Goal: Task Accomplishment & Management: Use online tool/utility

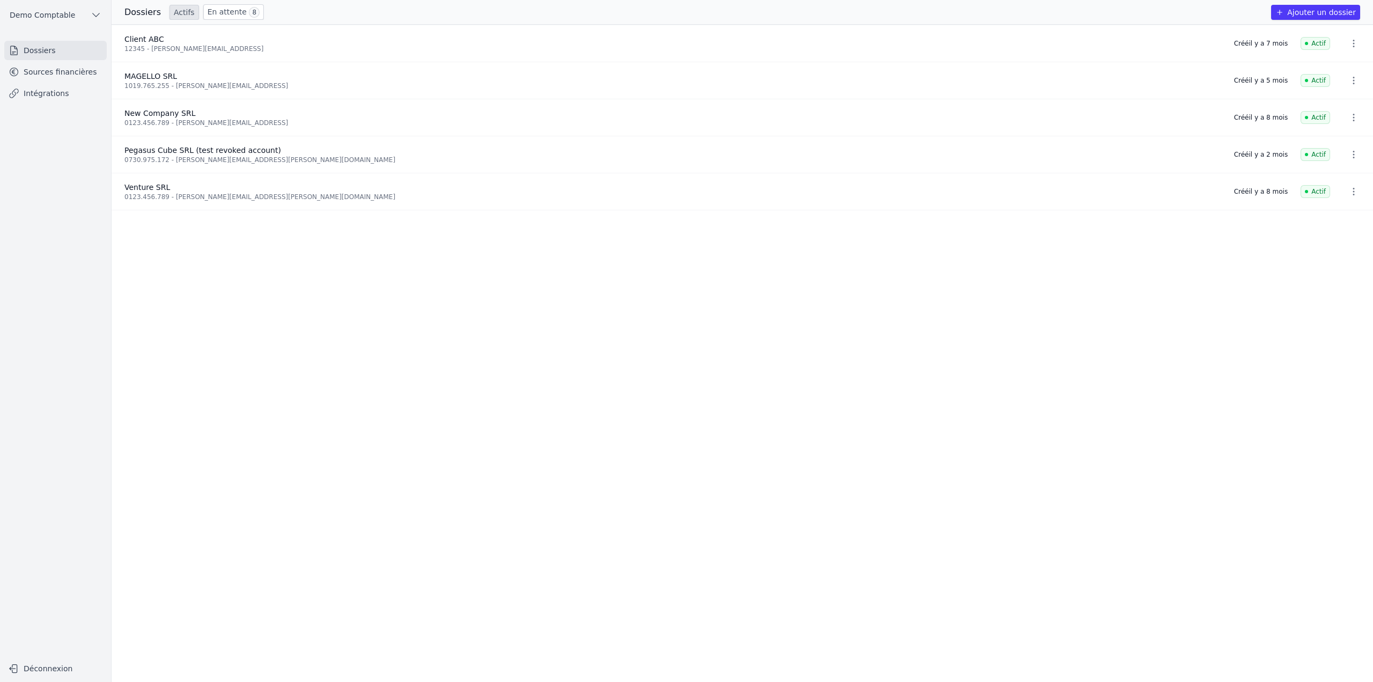
click at [62, 71] on link "Sources financières" at bounding box center [55, 71] width 102 height 19
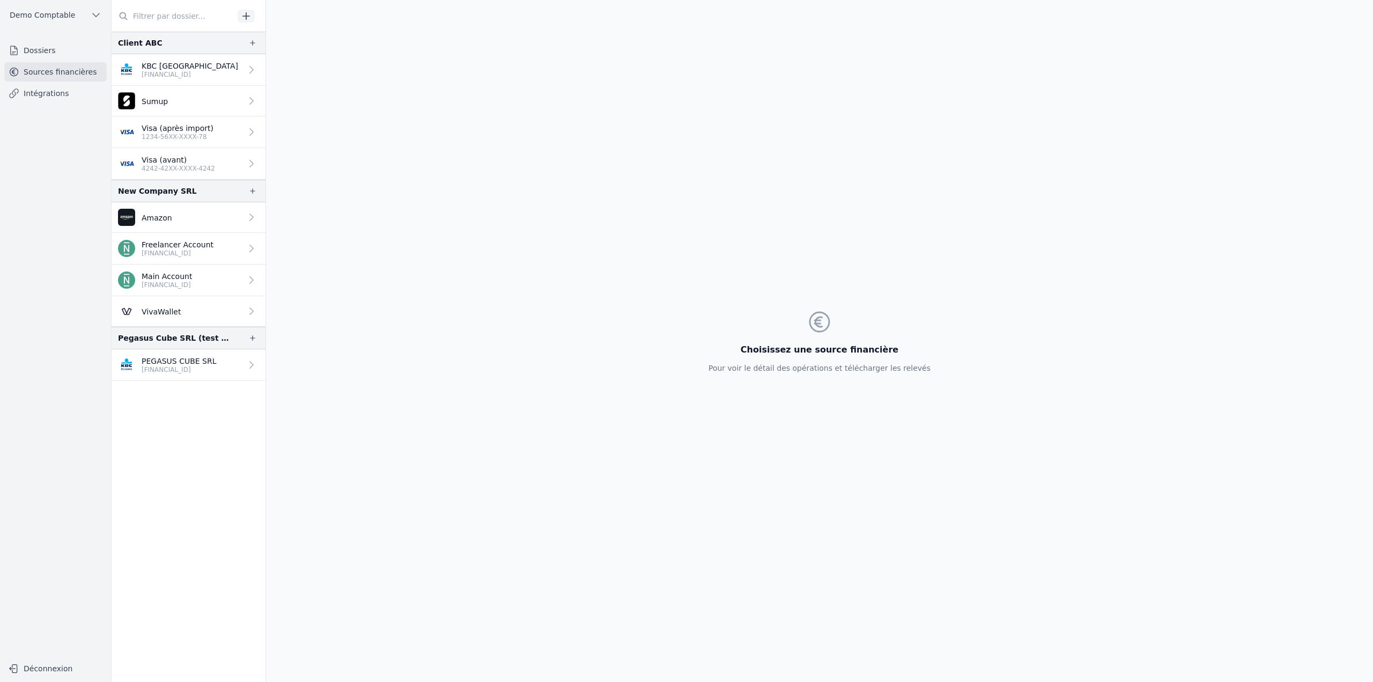
click at [32, 12] on span "Demo Comptable" at bounding box center [42, 15] width 65 height 11
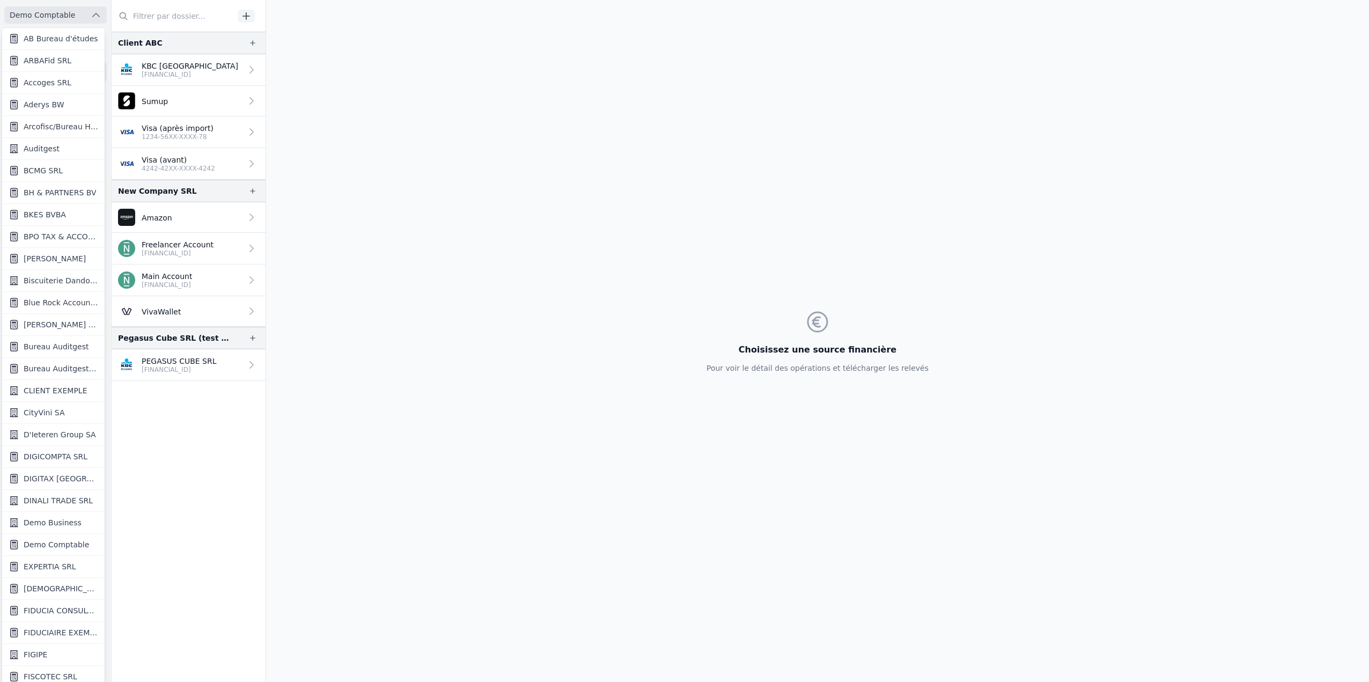
click at [35, 521] on span "Demo Business" at bounding box center [53, 522] width 58 height 11
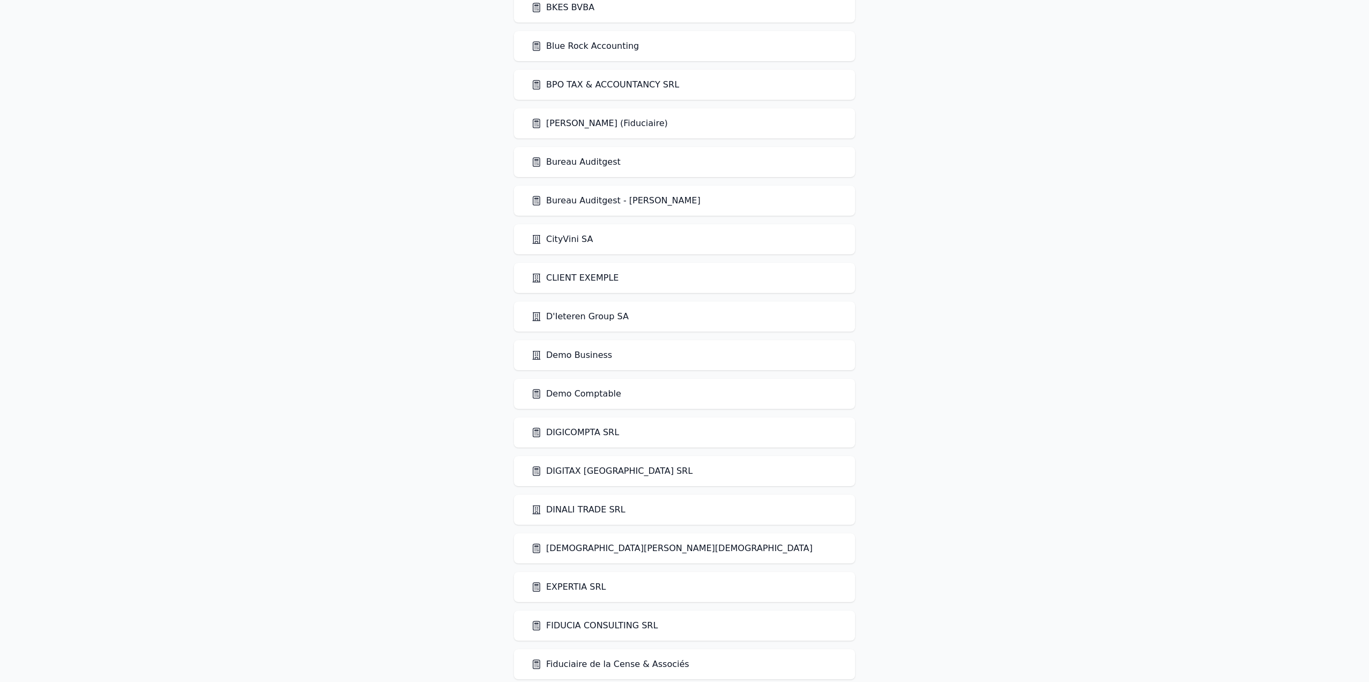
scroll to position [483, 0]
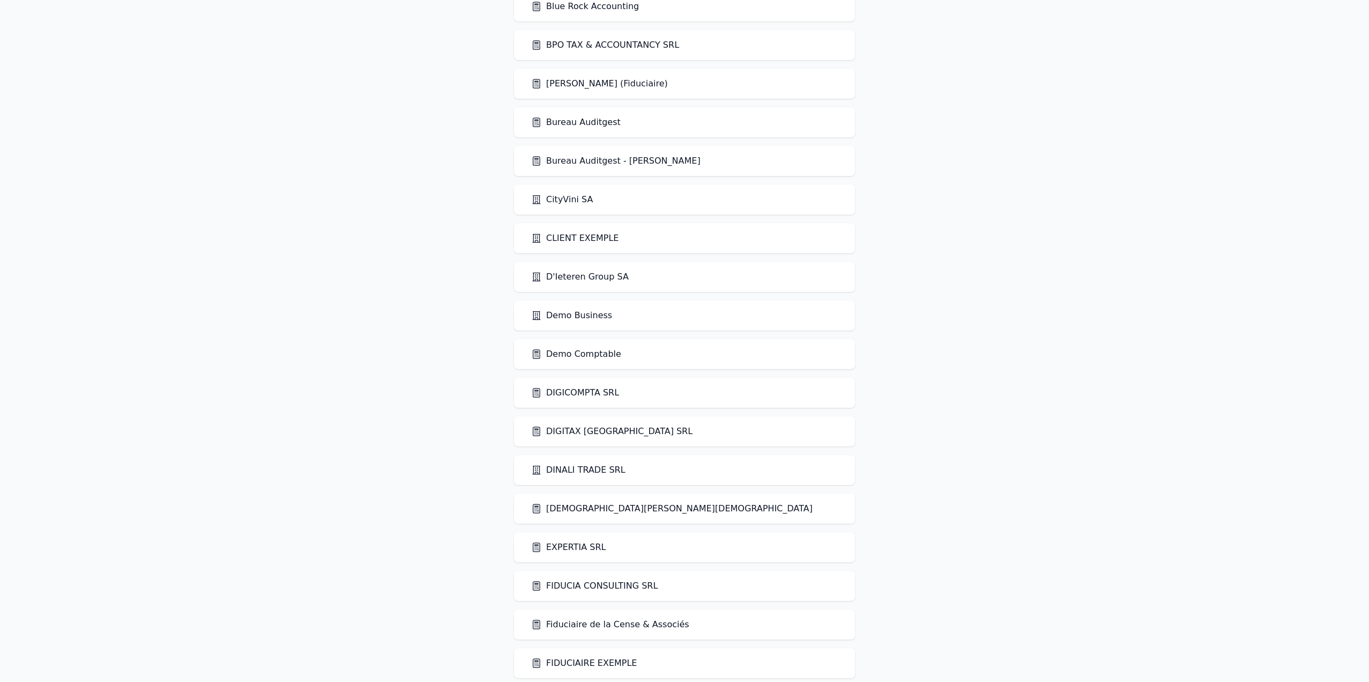
click at [578, 318] on link "Demo Business" at bounding box center [571, 315] width 81 height 13
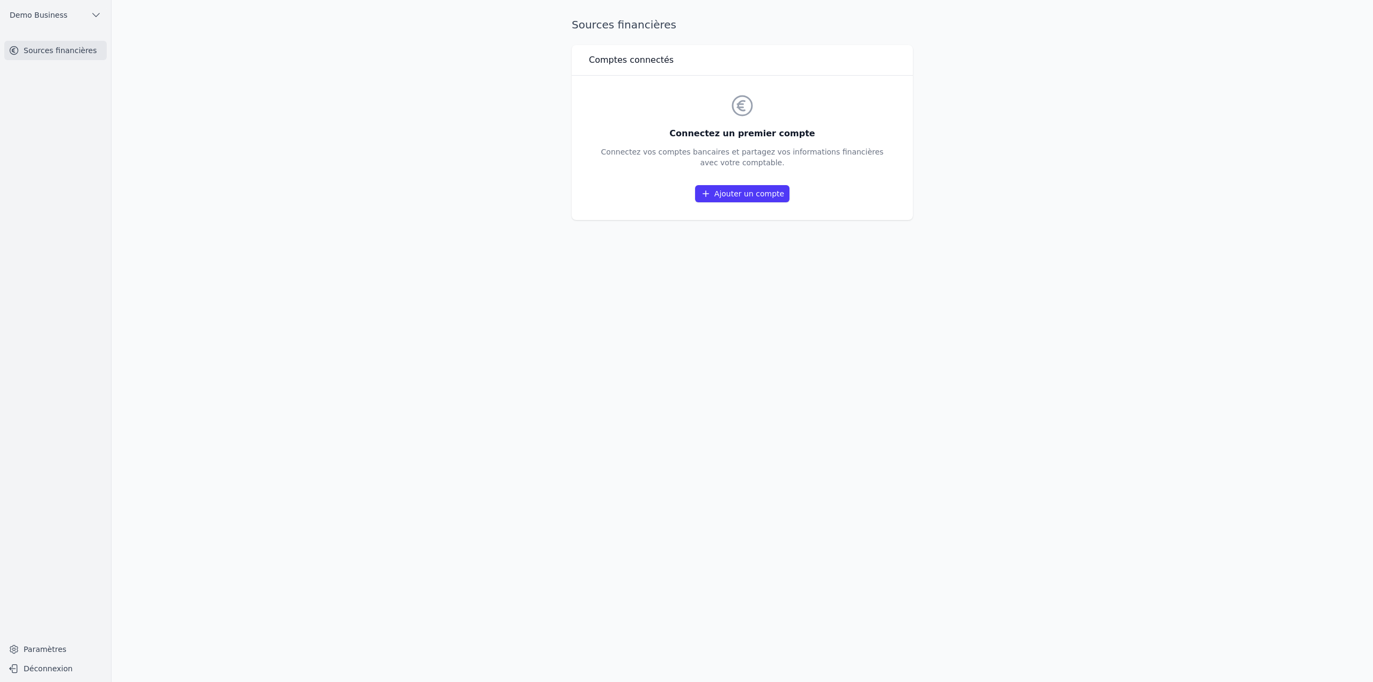
click at [74, 19] on button "Demo Business" at bounding box center [55, 14] width 102 height 17
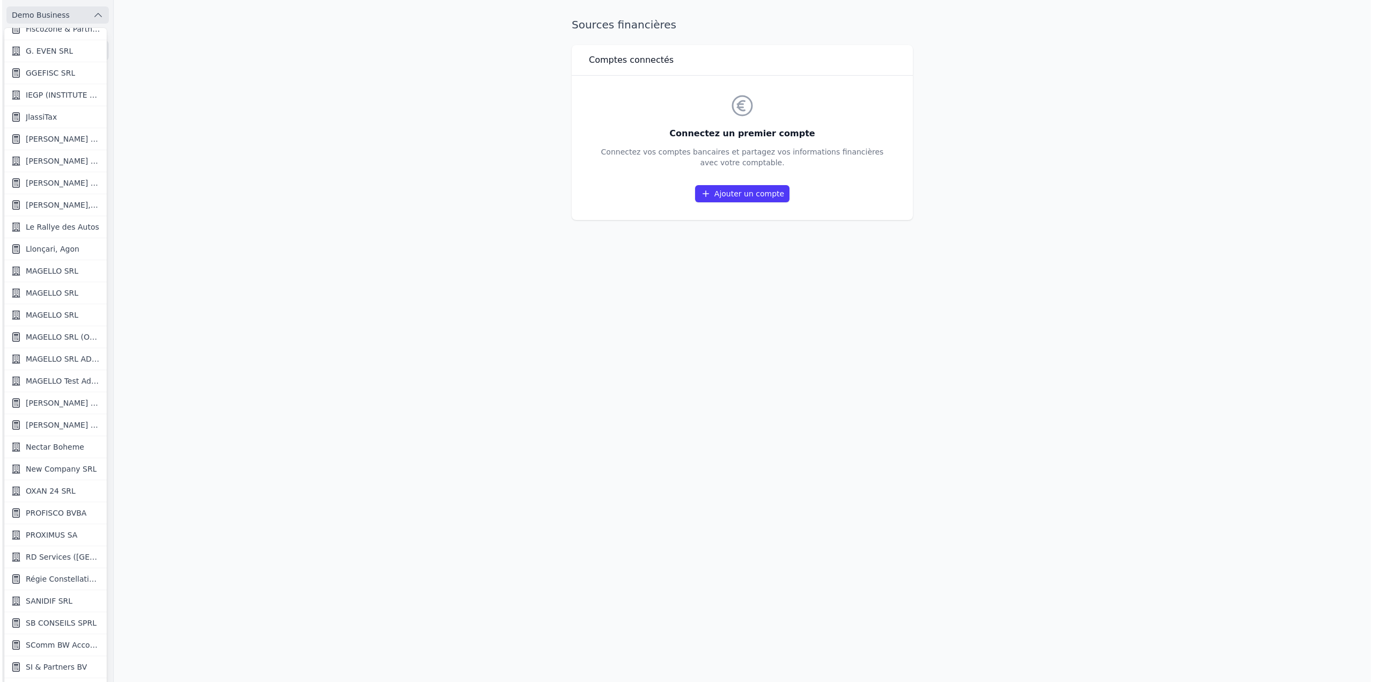
scroll to position [837, 0]
click at [53, 271] on link "MAGELLO Test Aderys" at bounding box center [53, 280] width 102 height 22
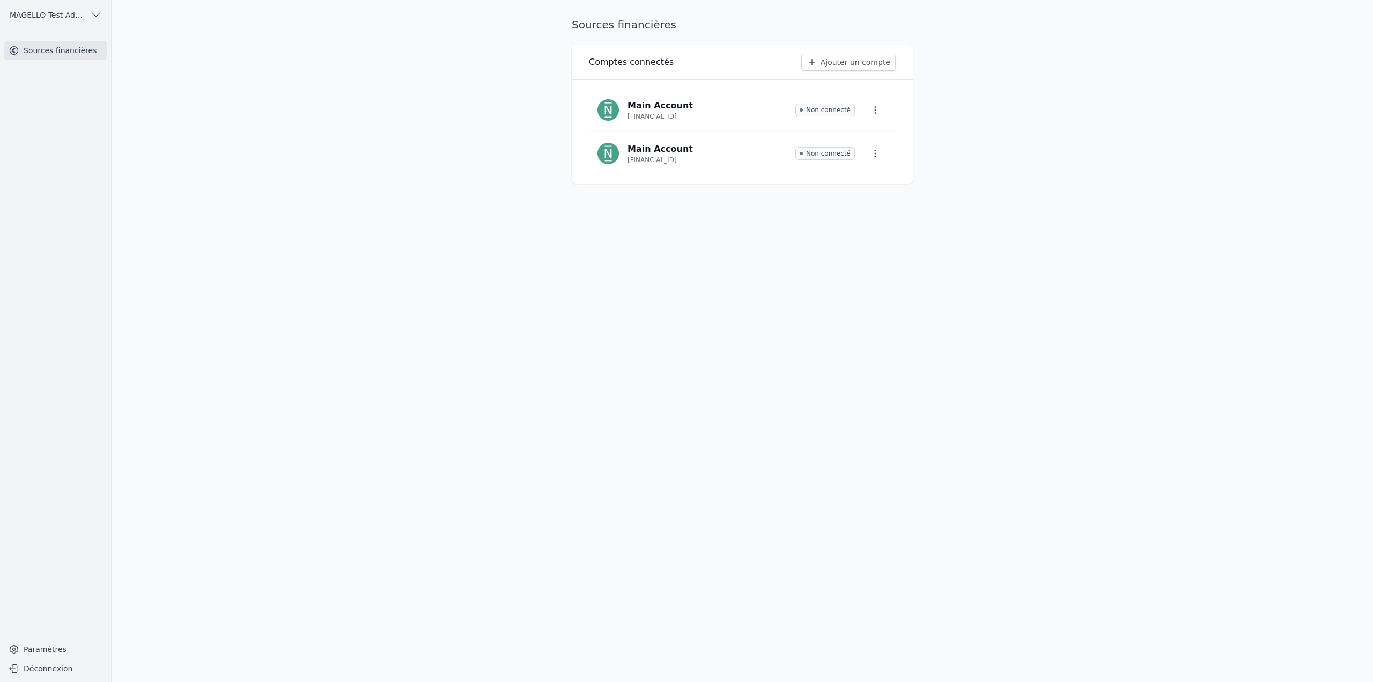
click at [849, 63] on link "Ajouter un compte" at bounding box center [849, 62] width 94 height 17
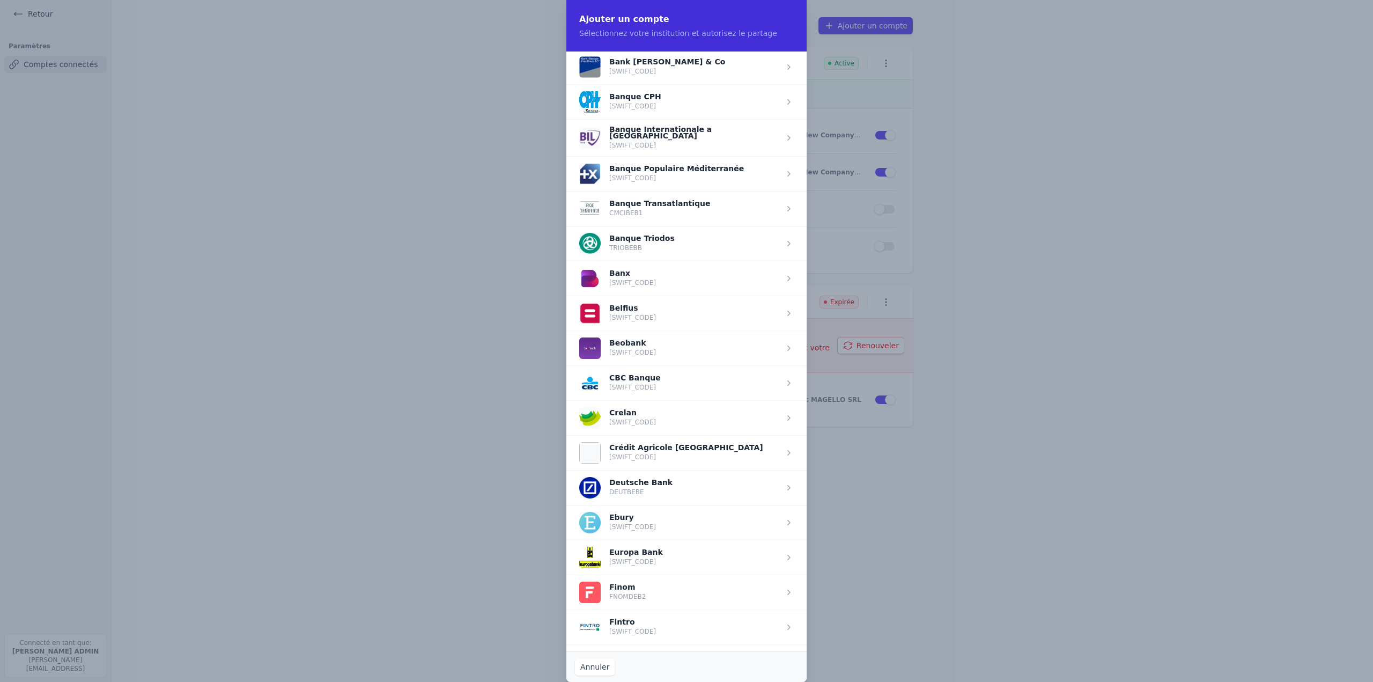
scroll to position [215, 0]
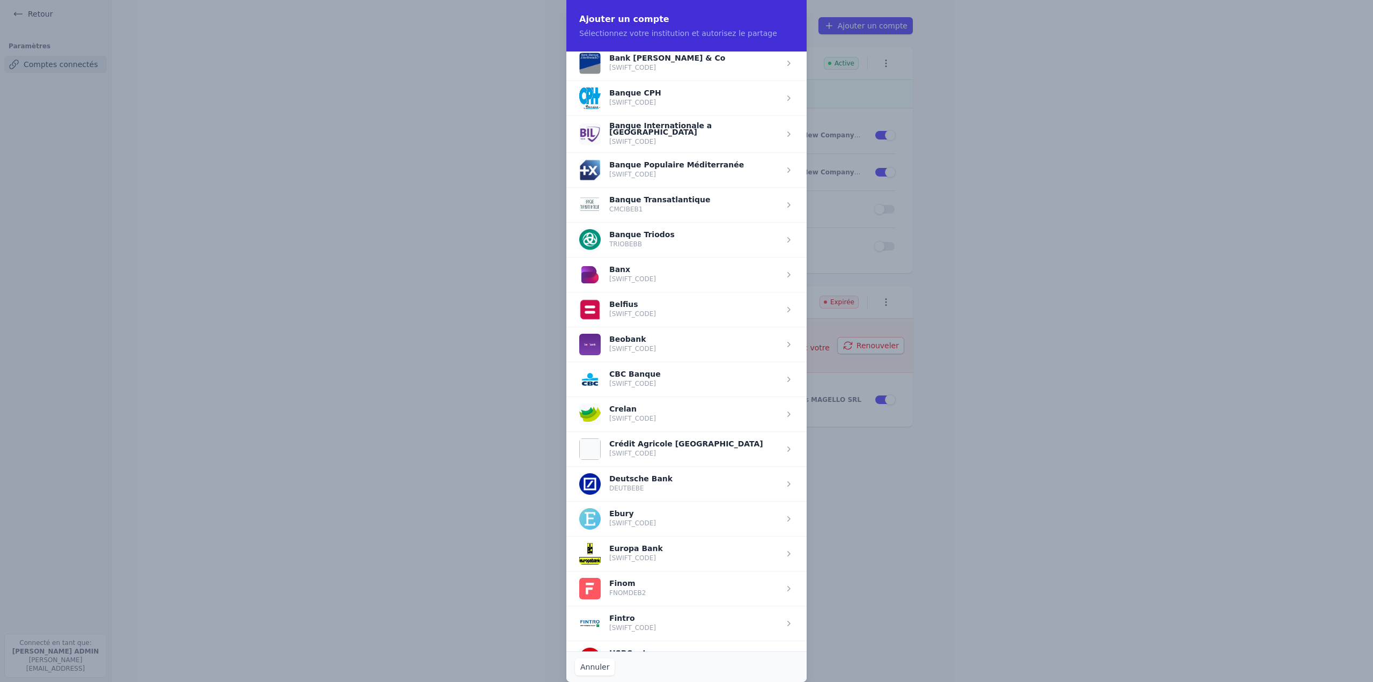
drag, startPoint x: 685, startPoint y: 442, endPoint x: 606, endPoint y: 441, distance: 78.3
click at [606, 441] on span "button" at bounding box center [687, 448] width 240 height 35
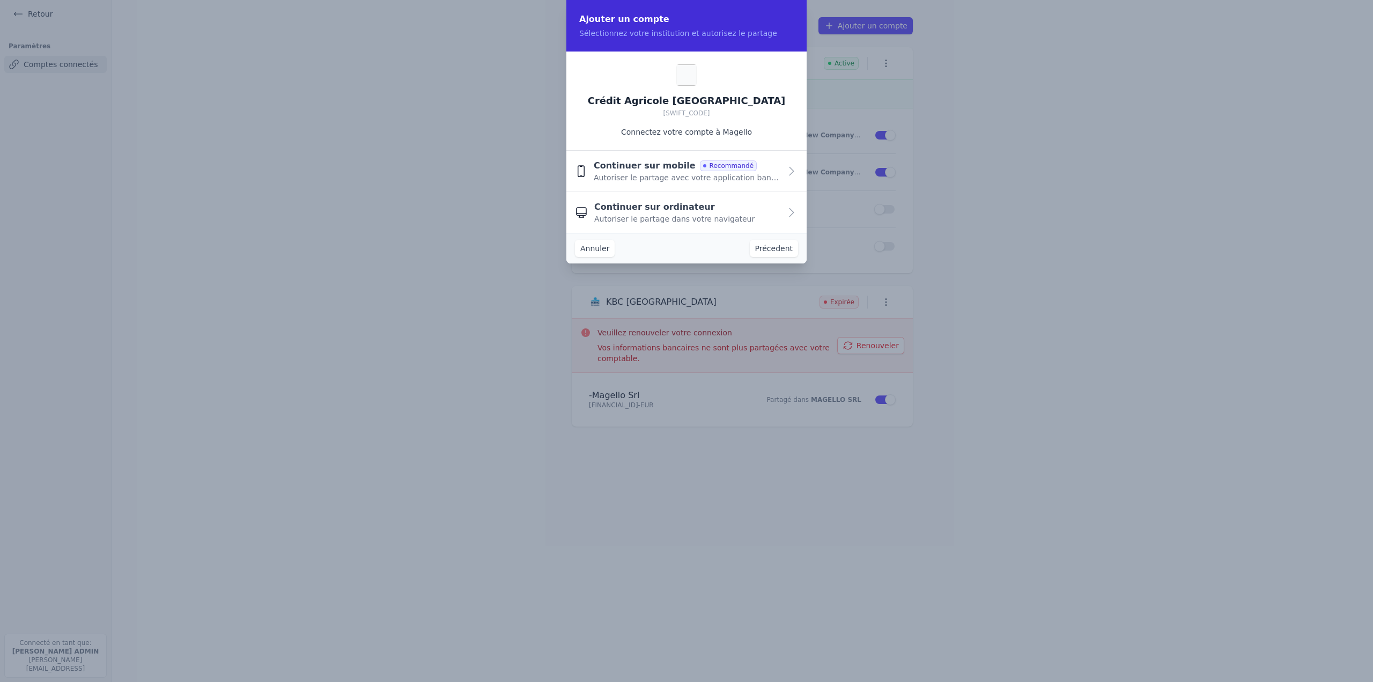
scroll to position [0, 0]
